Goal: Find specific page/section: Find specific page/section

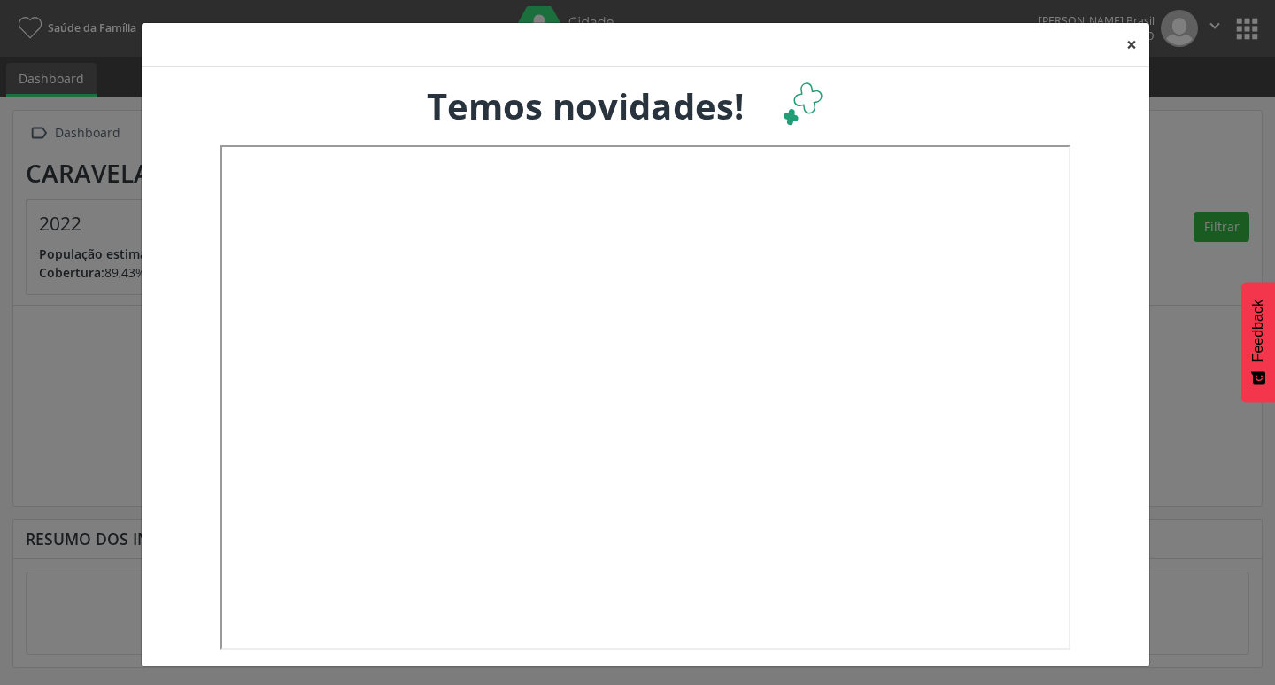
click at [1117, 38] on button "×" at bounding box center [1131, 44] width 35 height 43
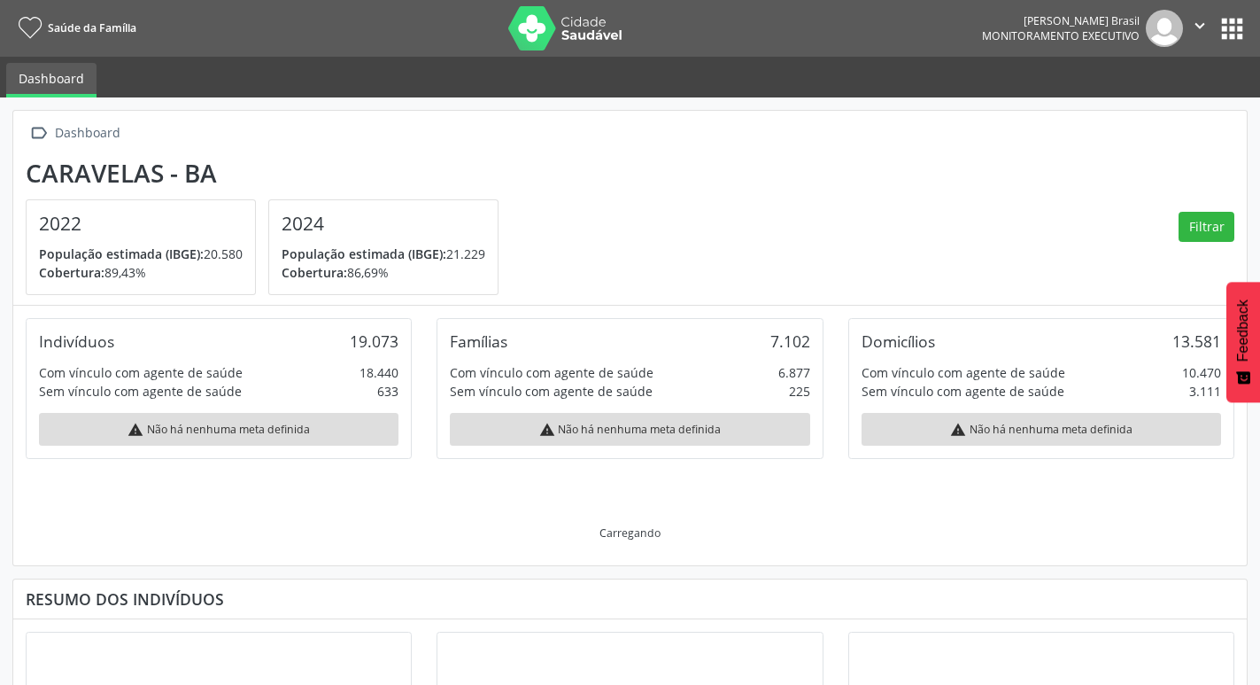
click at [1229, 32] on button "apps" at bounding box center [1232, 28] width 31 height 31
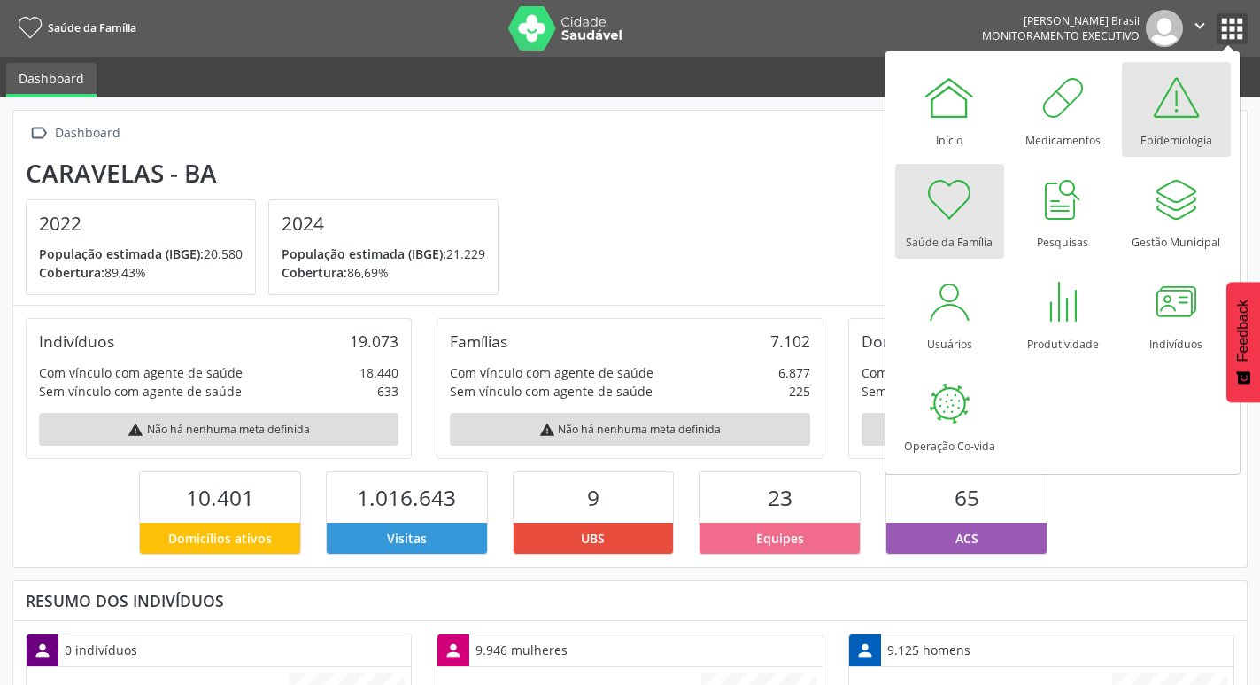
scroll to position [294, 412]
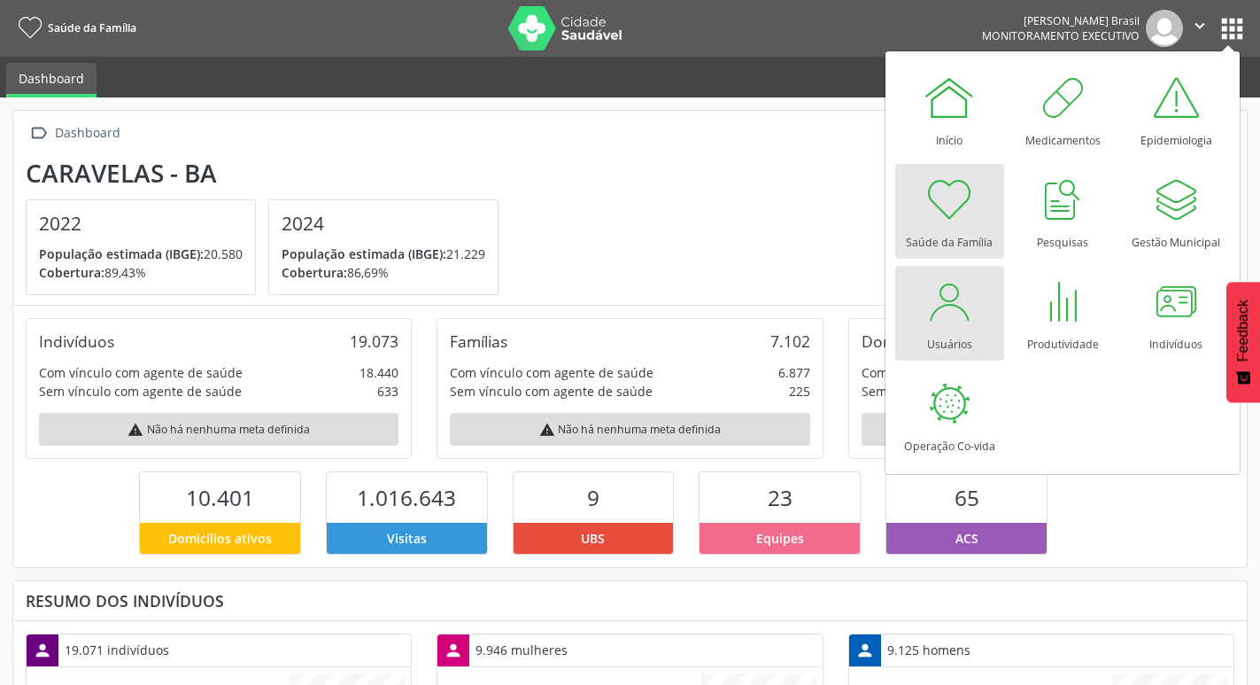
click at [963, 318] on div at bounding box center [949, 301] width 53 height 53
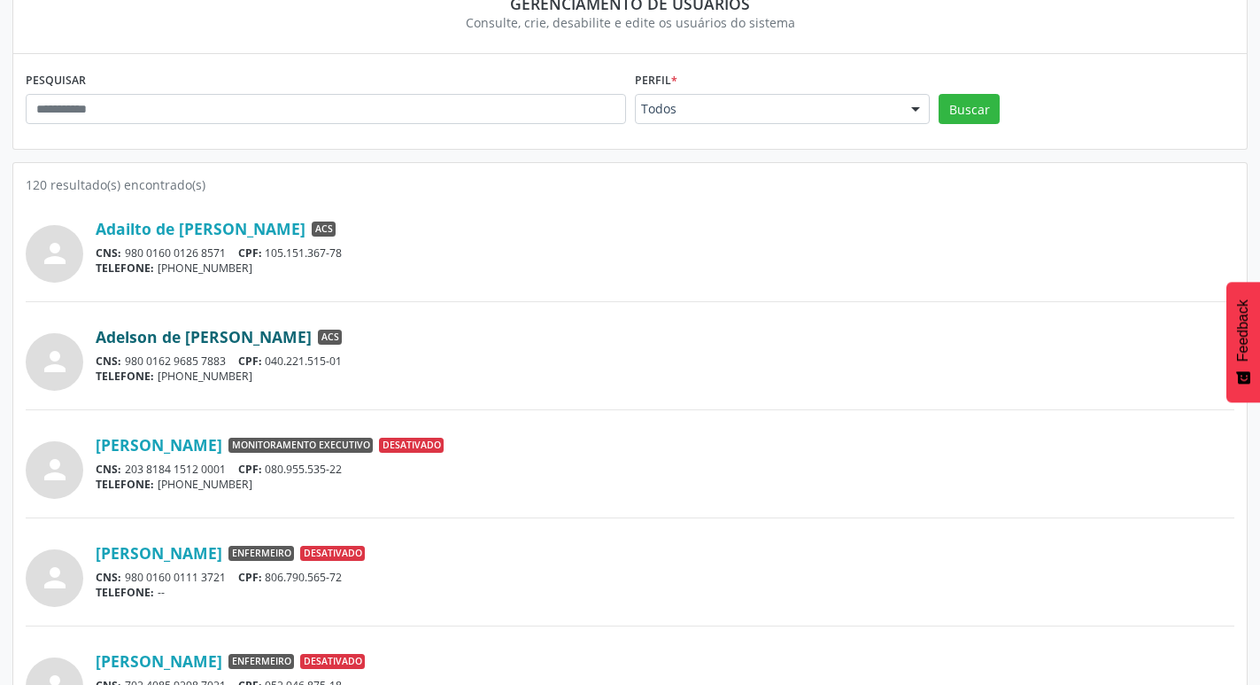
scroll to position [177, 0]
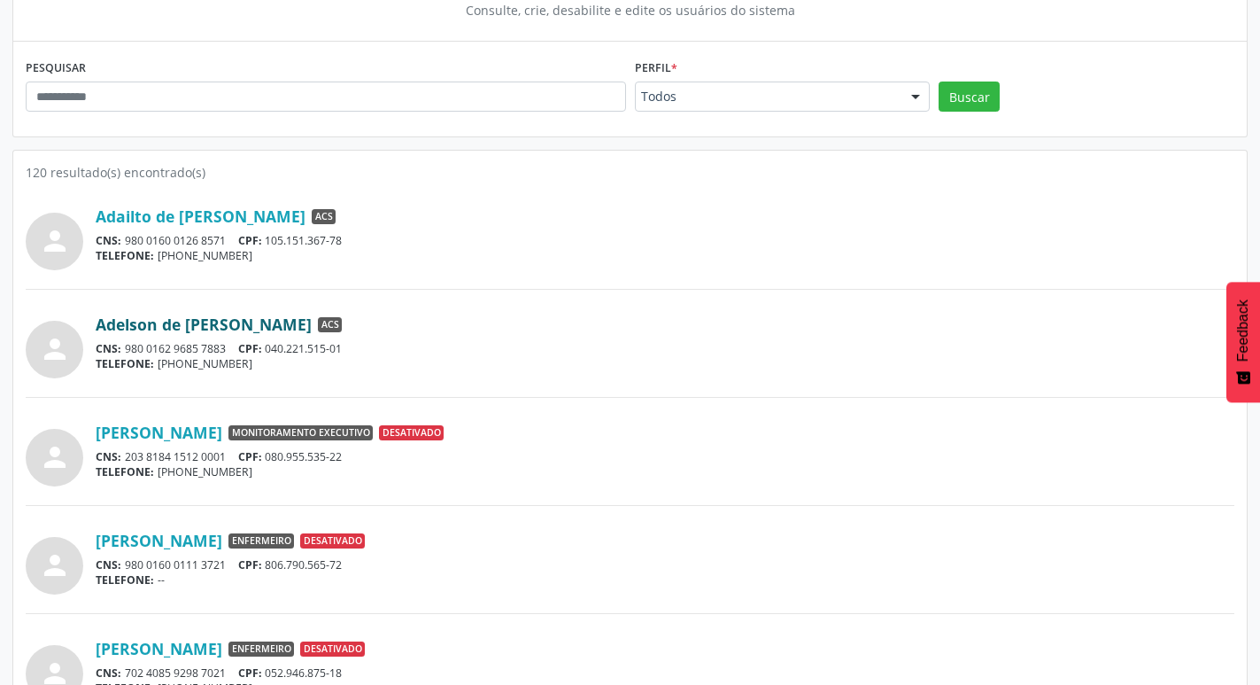
click at [216, 326] on link "Adelson de [PERSON_NAME]" at bounding box center [204, 323] width 216 height 19
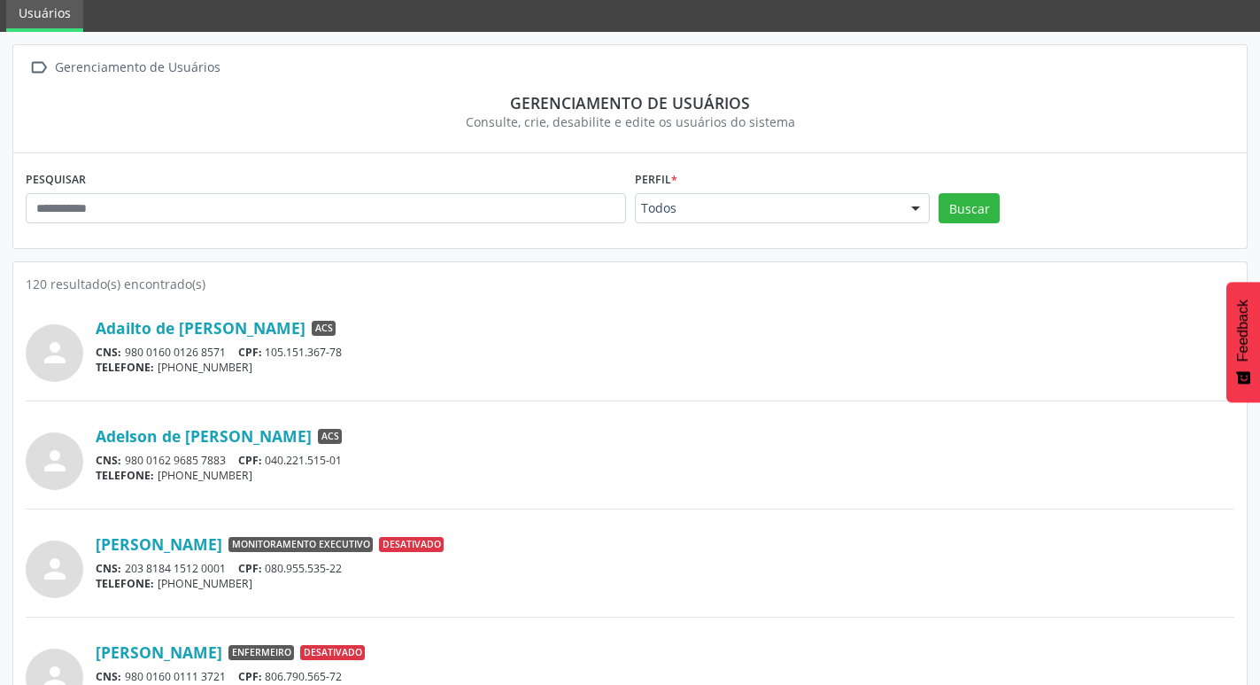
scroll to position [0, 0]
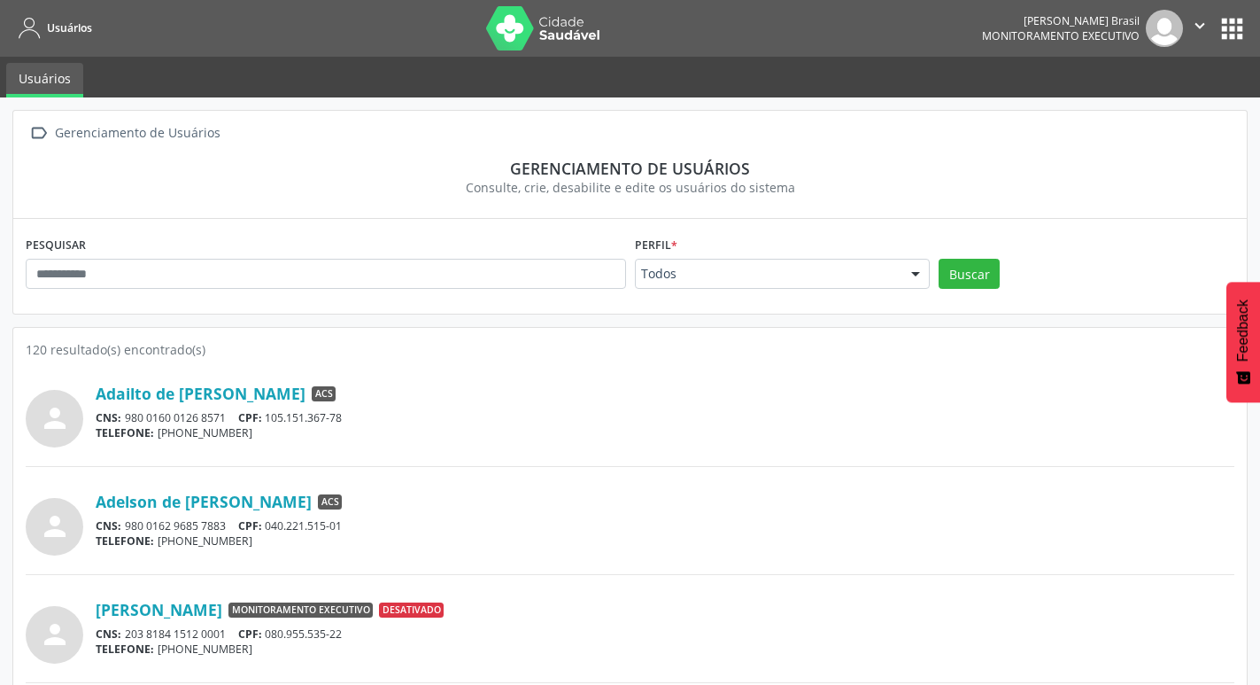
click at [1196, 22] on icon "" at bounding box center [1199, 25] width 19 height 19
click at [1157, 104] on link "Sair" at bounding box center [1155, 108] width 122 height 25
